Goal: Check status: Check status

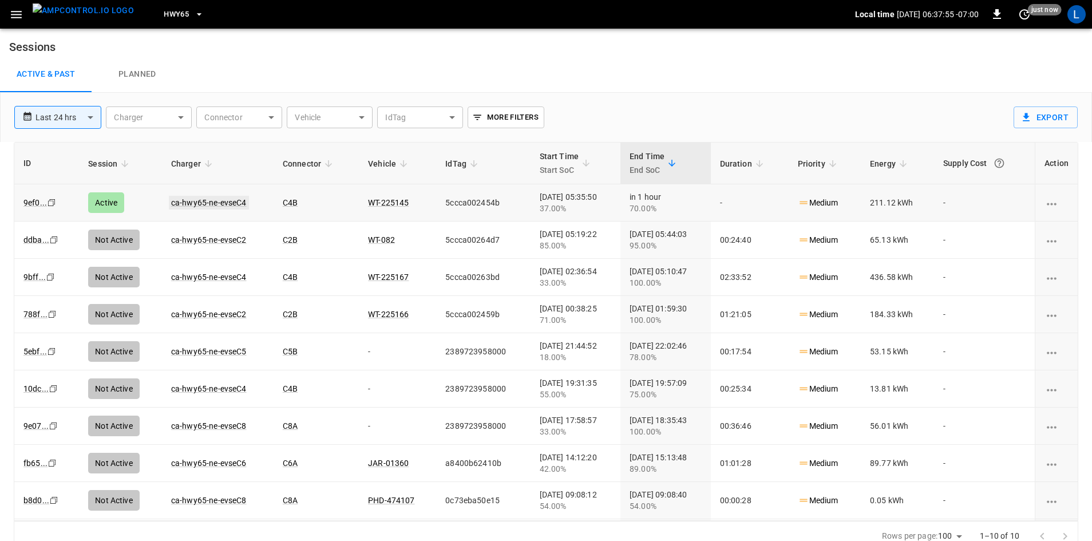
click at [223, 203] on link "ca-hwy65-ne-evseC4" at bounding box center [209, 203] width 80 height 14
click at [213, 199] on link "ca-hwy65-ne-evseC4" at bounding box center [209, 203] width 80 height 14
click at [240, 201] on td "ca-hwy65-ne-evseC4" at bounding box center [218, 202] width 112 height 37
click at [239, 203] on td "ca-hwy65-ne-evseC4" at bounding box center [218, 202] width 112 height 37
